Goal: Information Seeking & Learning: Find specific page/section

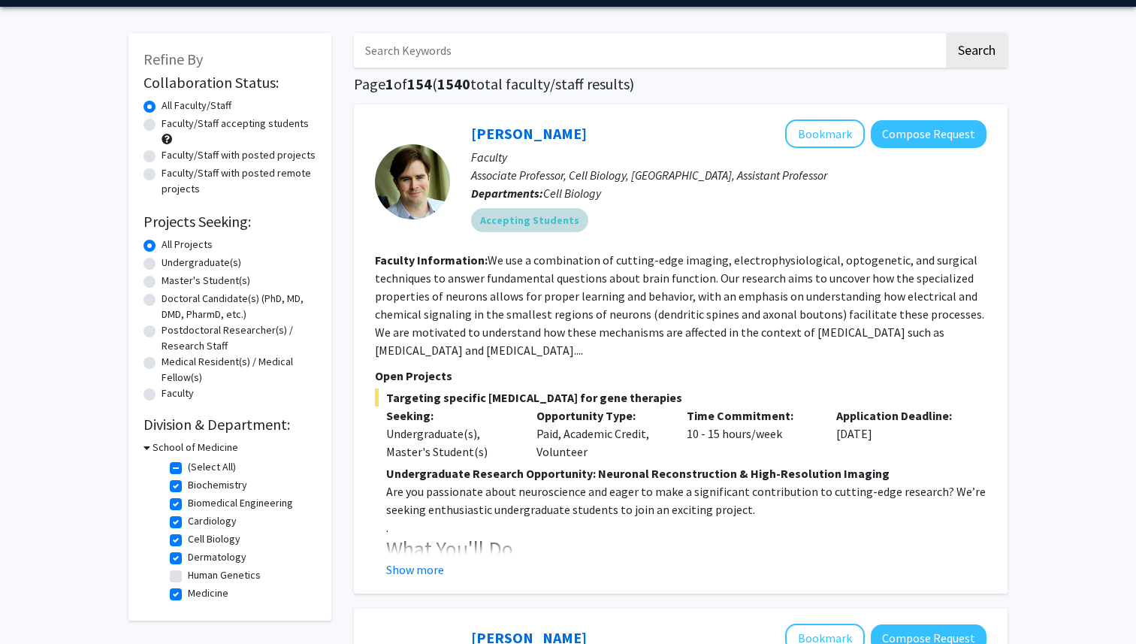
scroll to position [62, 0]
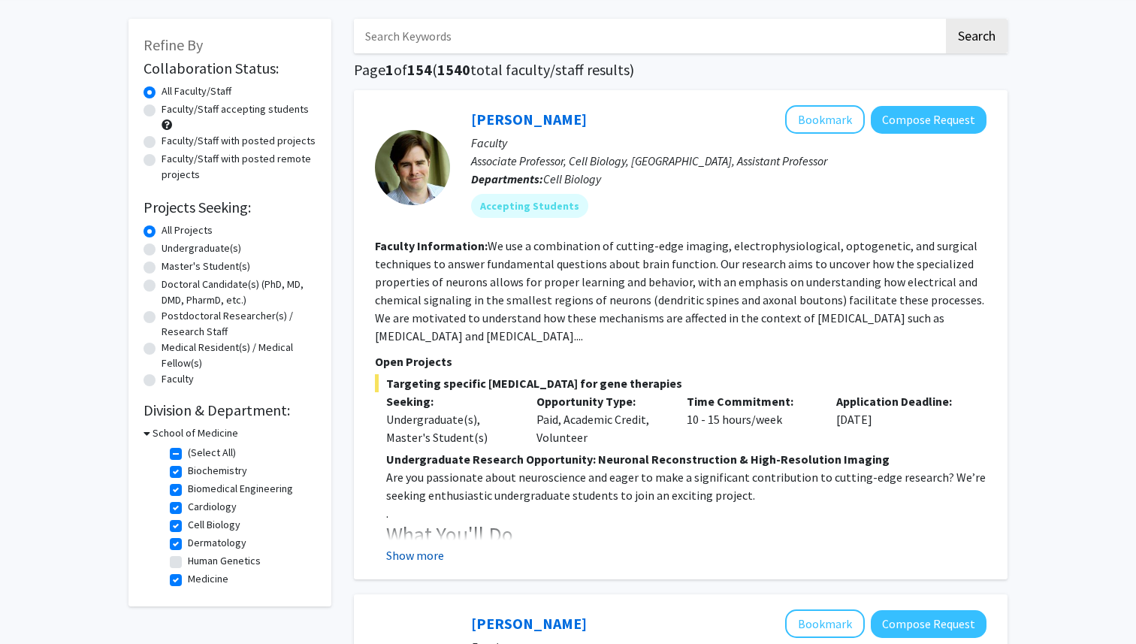
click at [414, 551] on button "Show more" at bounding box center [415, 555] width 58 height 18
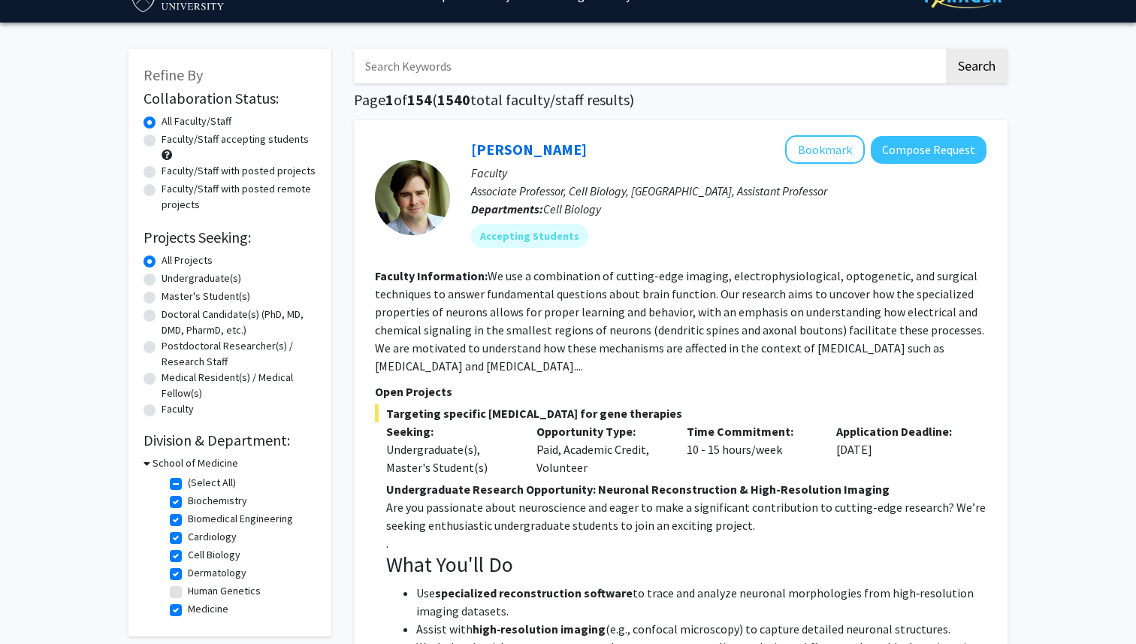
scroll to position [28, 0]
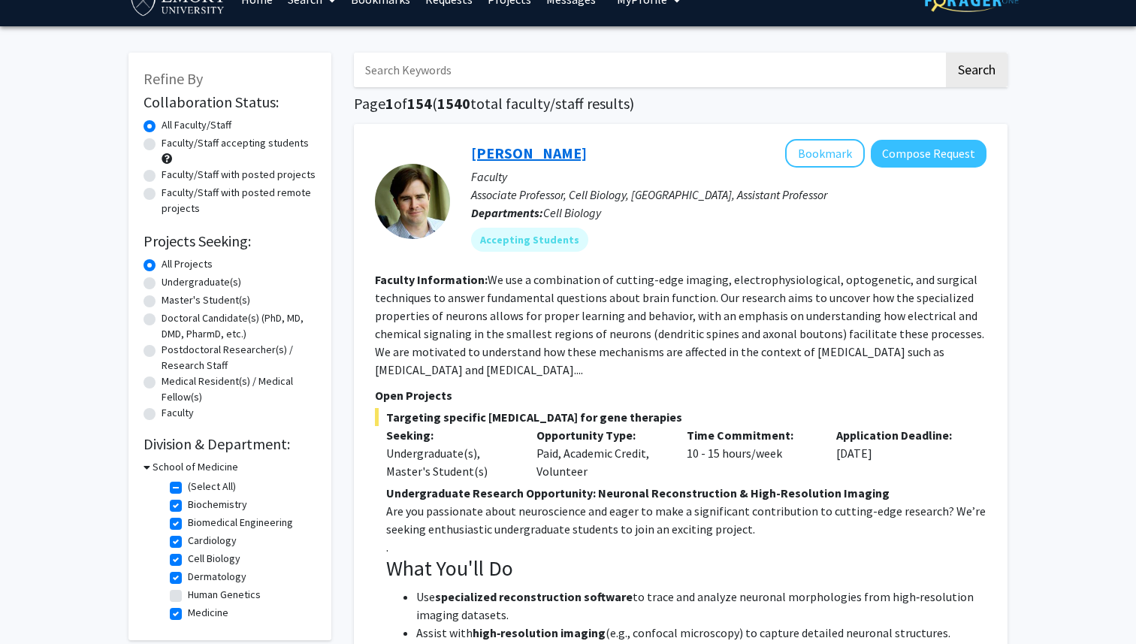
click at [504, 150] on link "[PERSON_NAME]" at bounding box center [529, 152] width 116 height 19
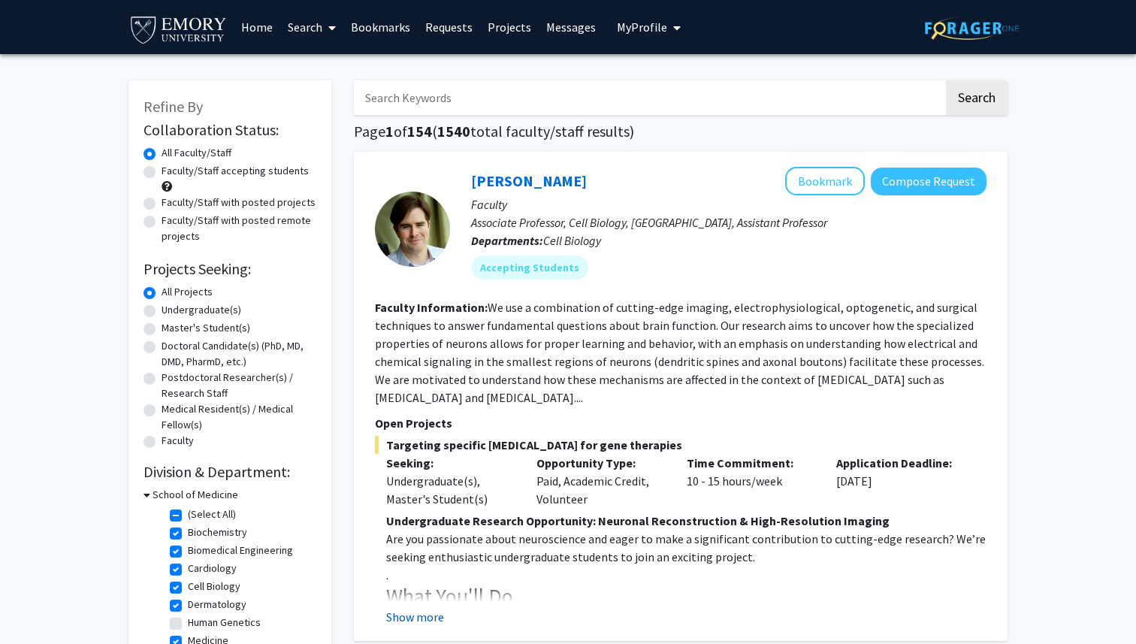
click at [412, 619] on button "Show more" at bounding box center [415, 617] width 58 height 18
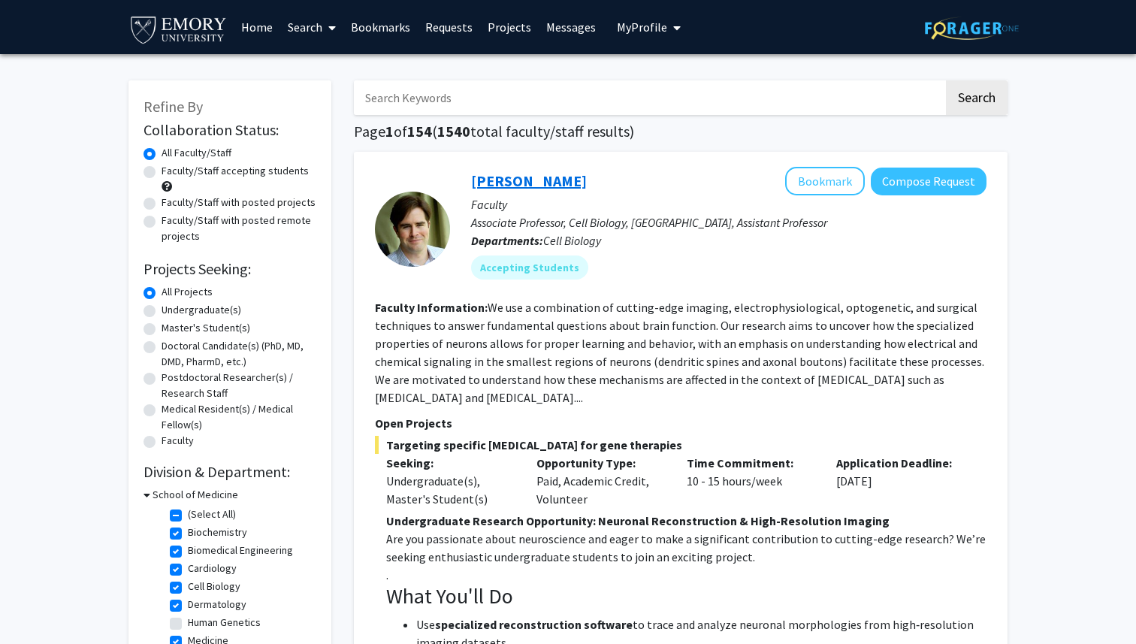
click at [543, 182] on link "[PERSON_NAME]" at bounding box center [529, 180] width 116 height 19
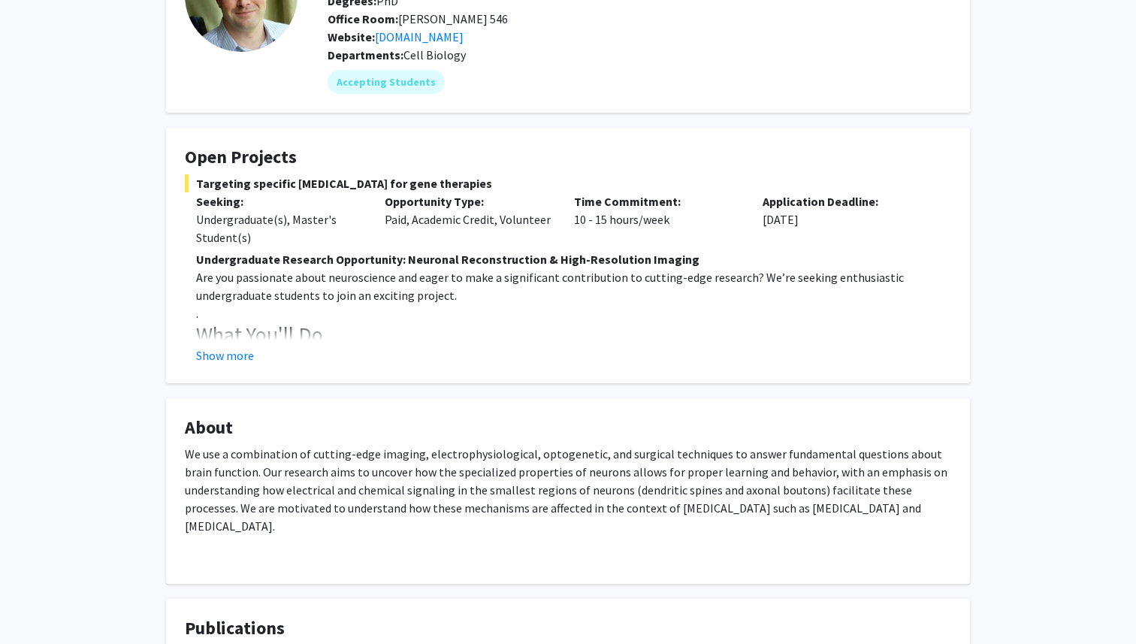
scroll to position [234, 0]
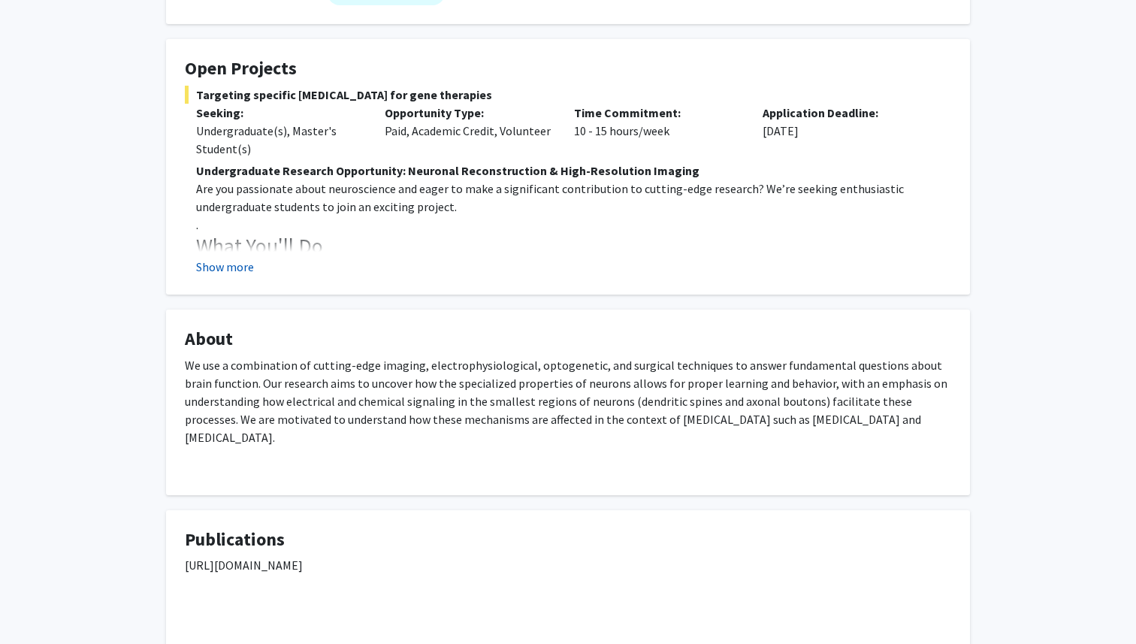
click at [213, 261] on button "Show more" at bounding box center [225, 267] width 58 height 18
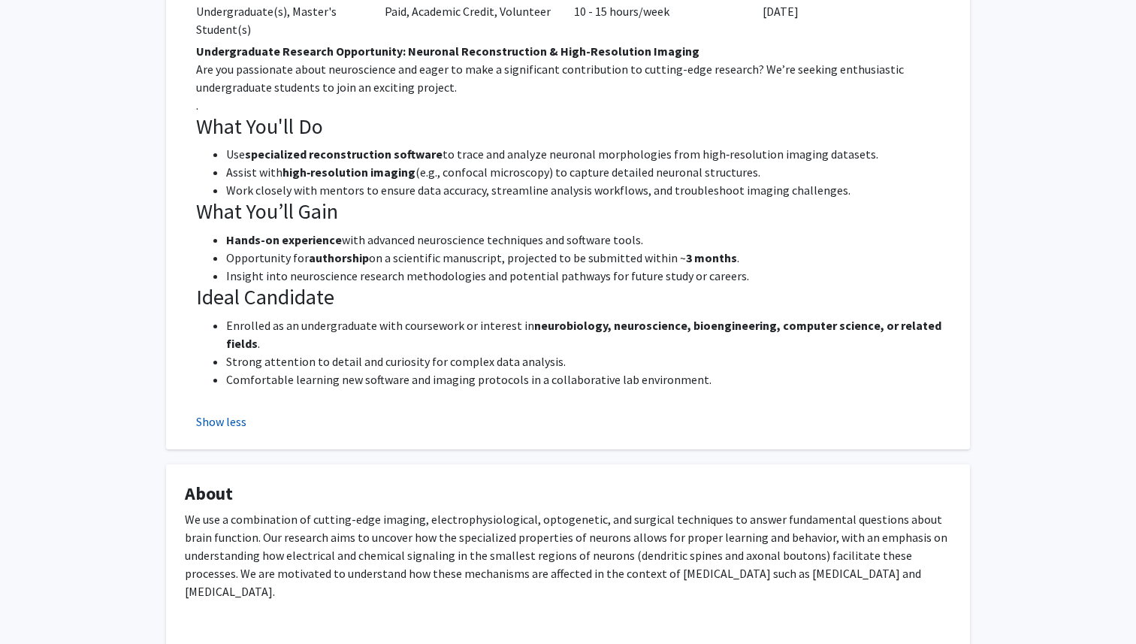
scroll to position [418, 0]
